Goal: Navigation & Orientation: Find specific page/section

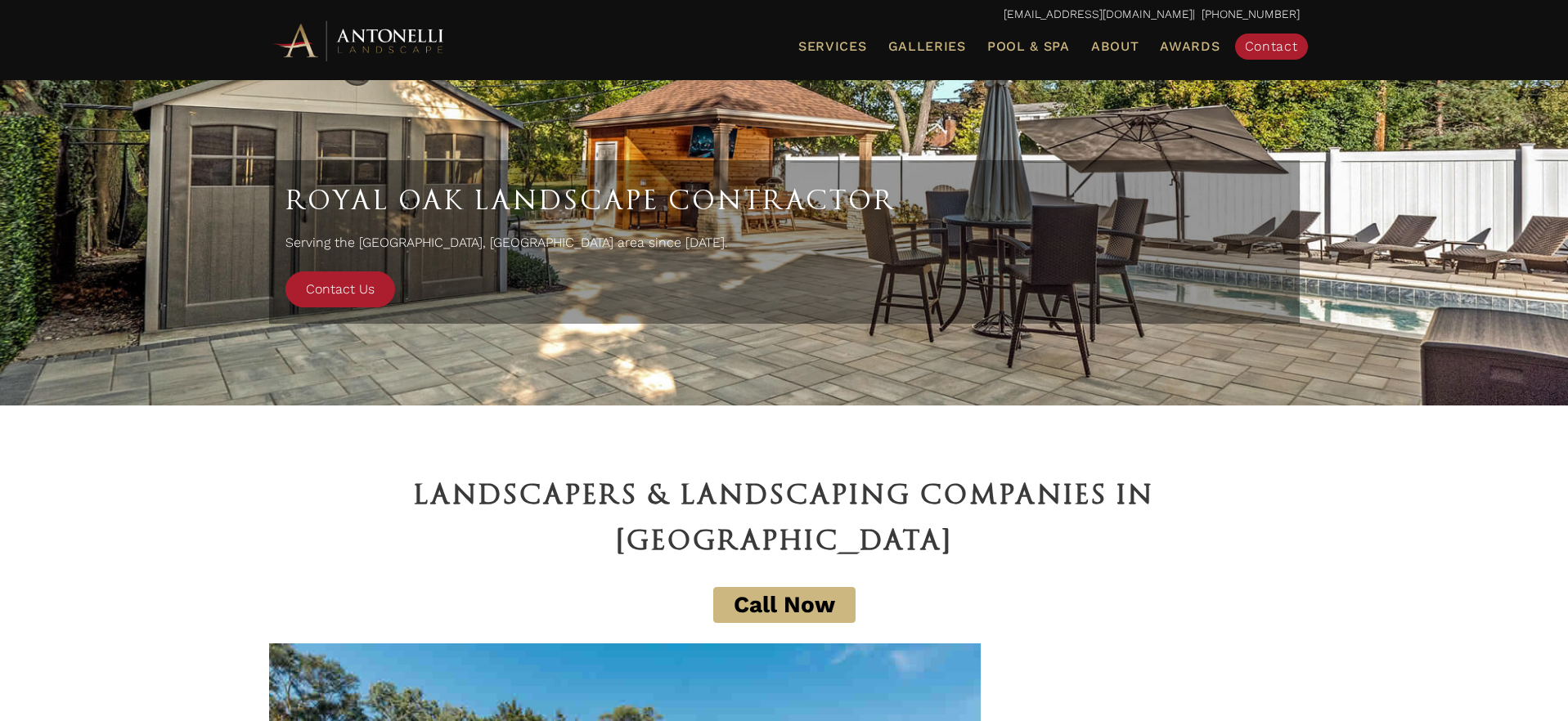
click at [408, 40] on img at bounding box center [359, 41] width 180 height 45
